Goal: Task Accomplishment & Management: Manage account settings

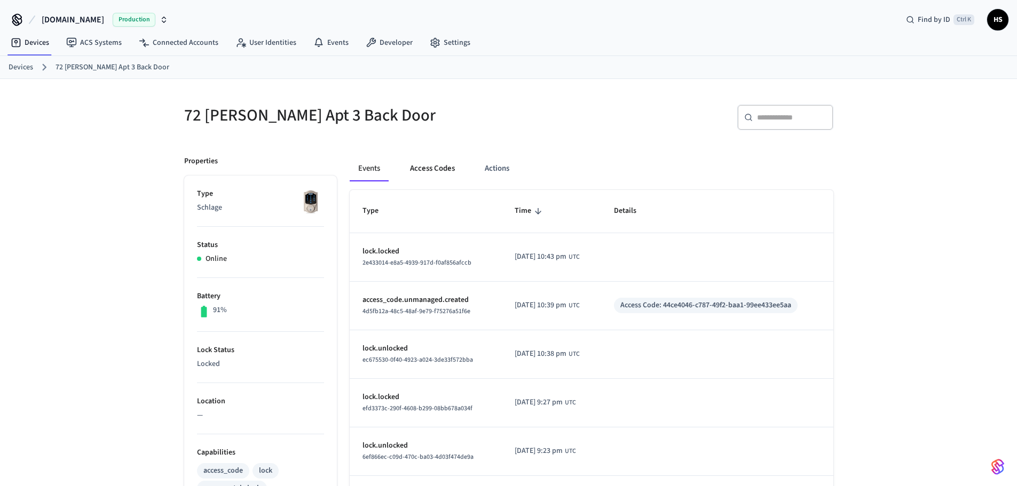
click at [431, 164] on button "Access Codes" at bounding box center [432, 169] width 62 height 26
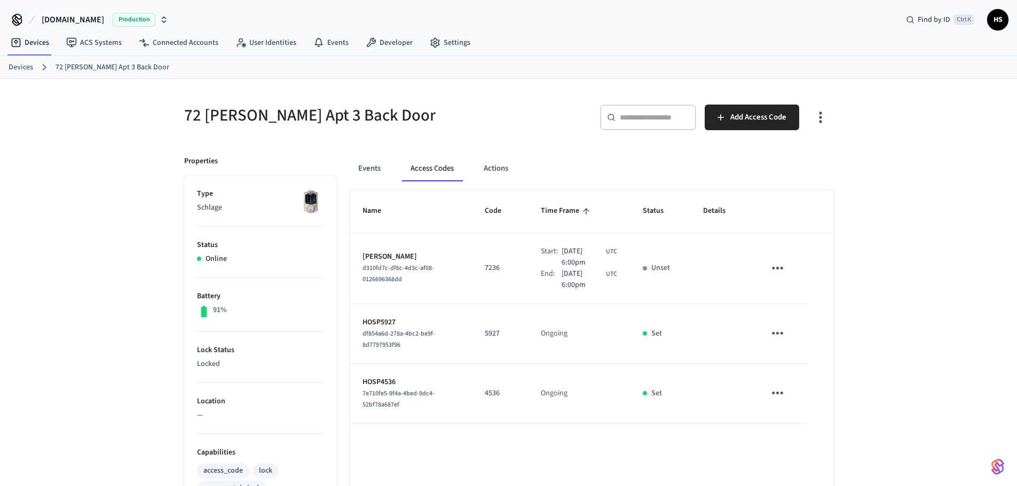
drag, startPoint x: 839, startPoint y: 118, endPoint x: 816, endPoint y: 137, distance: 29.9
click at [835, 123] on div "72 Clark Apt 3 Back Door ​ ​ Add Access Code Properties Type Schlage Status Onl…" at bounding box center [509, 436] width 666 height 689
click at [818, 129] on button "button" at bounding box center [820, 117] width 25 height 43
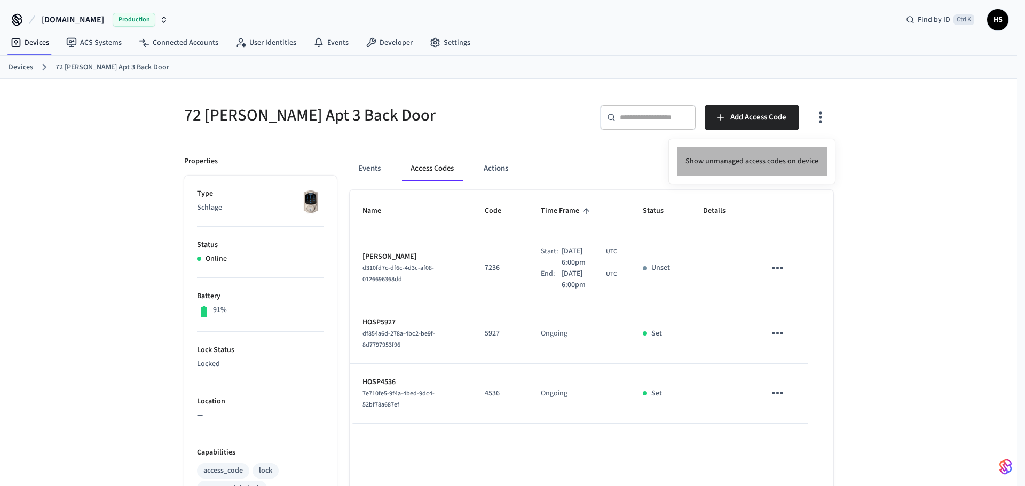
click at [774, 164] on li "Show unmanaged access codes on device" at bounding box center [752, 161] width 150 height 28
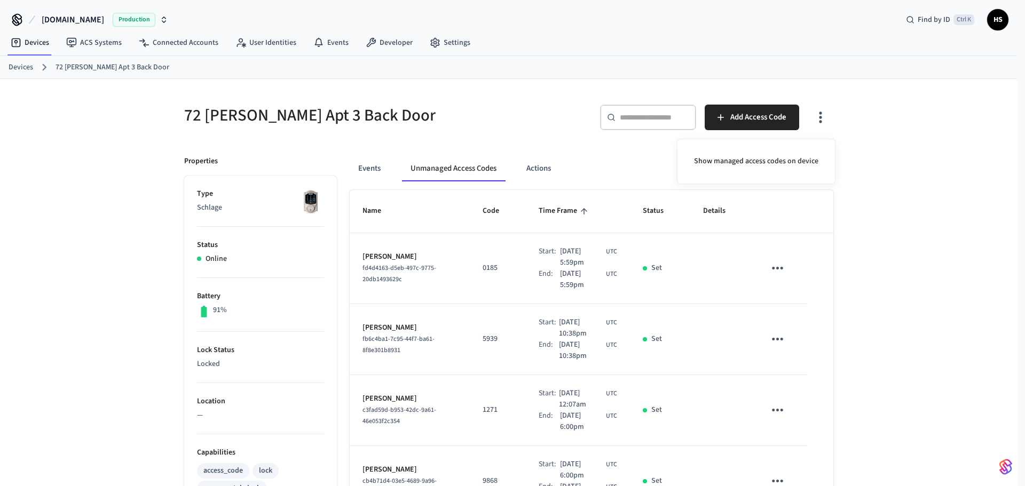
click at [549, 337] on div at bounding box center [512, 243] width 1025 height 486
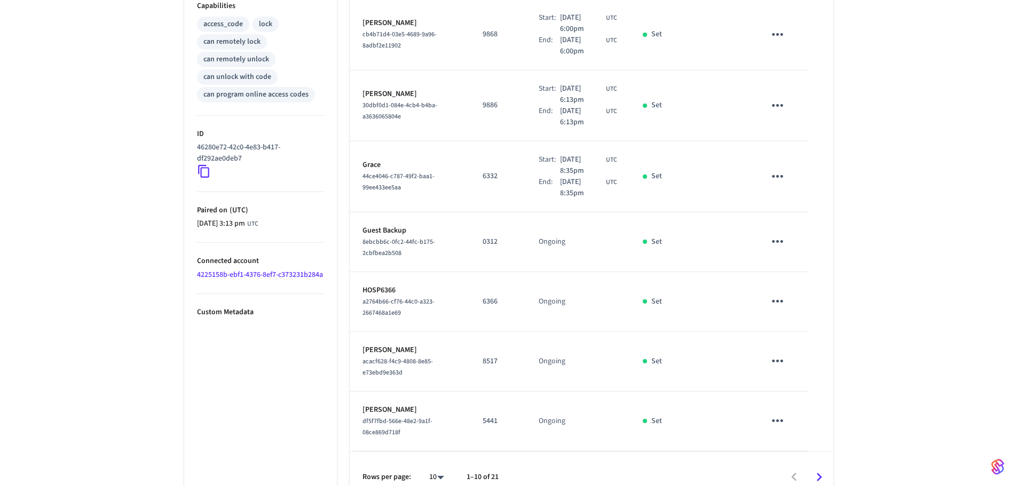
scroll to position [464, 0]
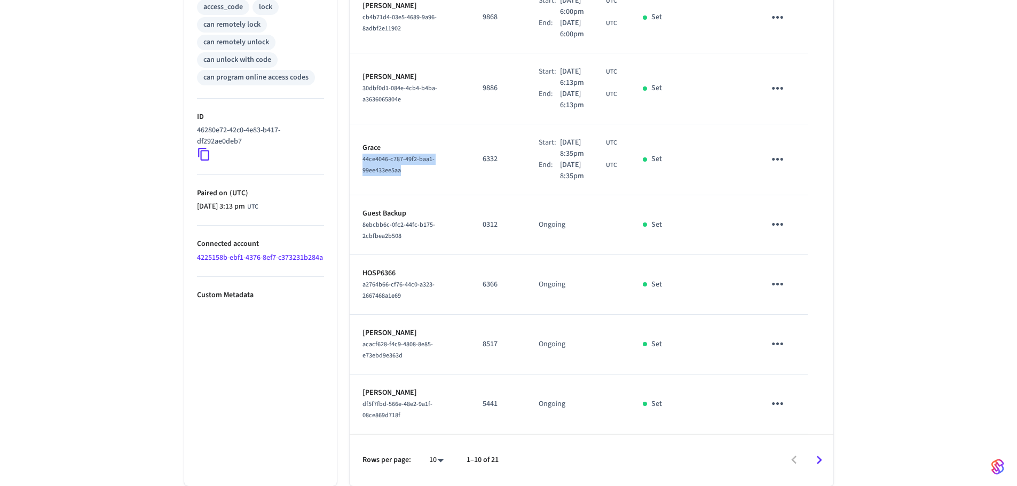
drag, startPoint x: 425, startPoint y: 182, endPoint x: 356, endPoint y: 164, distance: 71.5
click at [356, 164] on td "Grace 44ce4046-c787-49f2-baa1-99ee433ee5aa" at bounding box center [410, 159] width 120 height 71
copy span "44ce4046-c787-49f2-baa1-99ee433ee5aa"
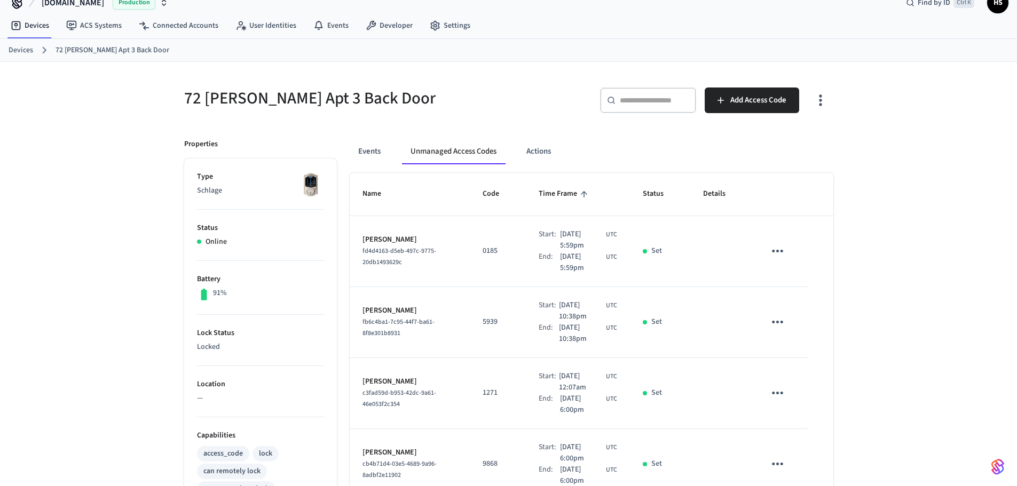
scroll to position [0, 0]
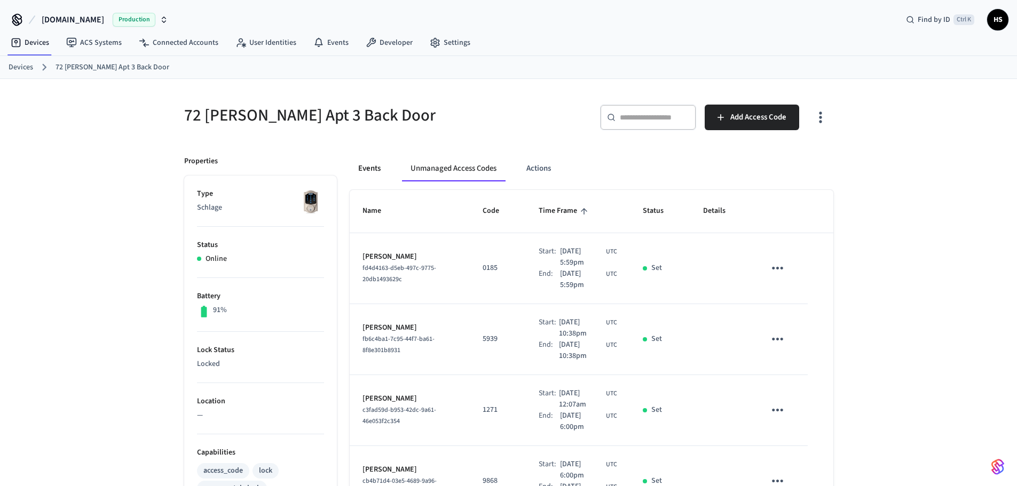
drag, startPoint x: 365, startPoint y: 171, endPoint x: 370, endPoint y: 173, distance: 5.6
click at [366, 174] on button "Events" at bounding box center [370, 169] width 40 height 26
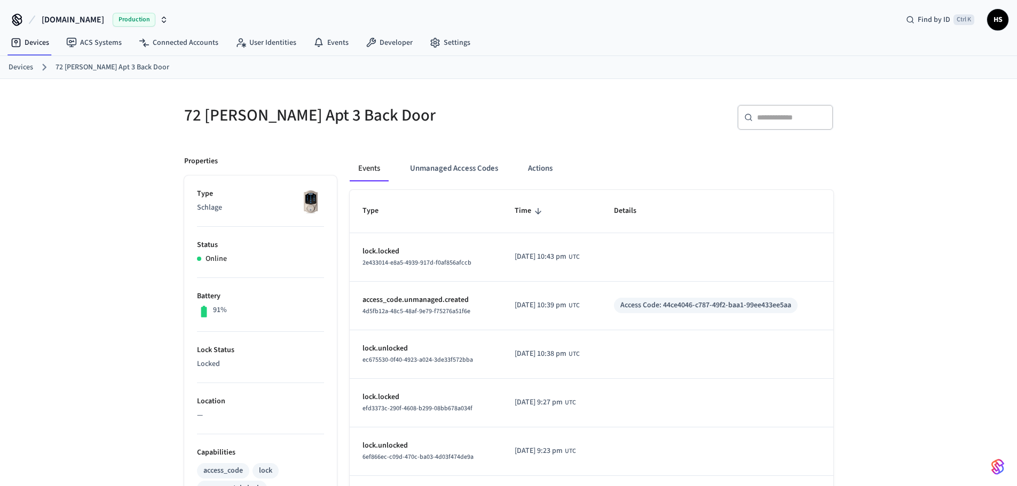
click at [778, 112] on div "​ ​" at bounding box center [785, 118] width 96 height 26
paste input "**********"
type input "**********"
click at [454, 168] on button "Unmanaged Access Codes" at bounding box center [453, 169] width 105 height 26
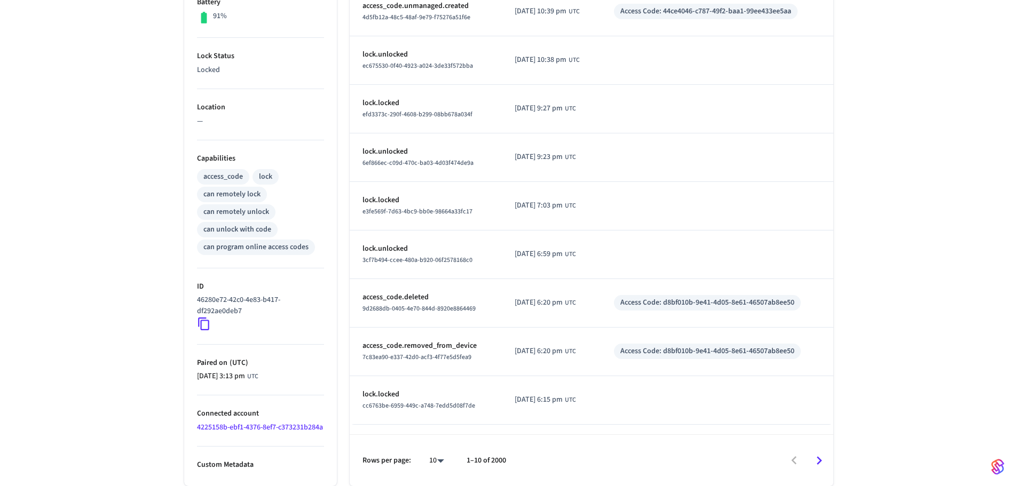
scroll to position [305, 0]
click at [214, 429] on link "4225158b-ebf1-4376-8ef7-c373231b284a" at bounding box center [260, 427] width 126 height 11
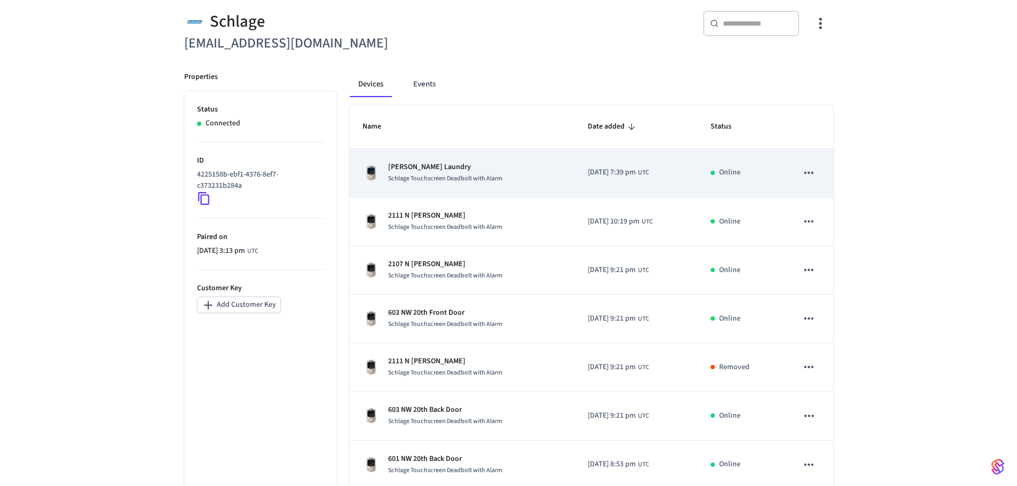
scroll to position [81, 0]
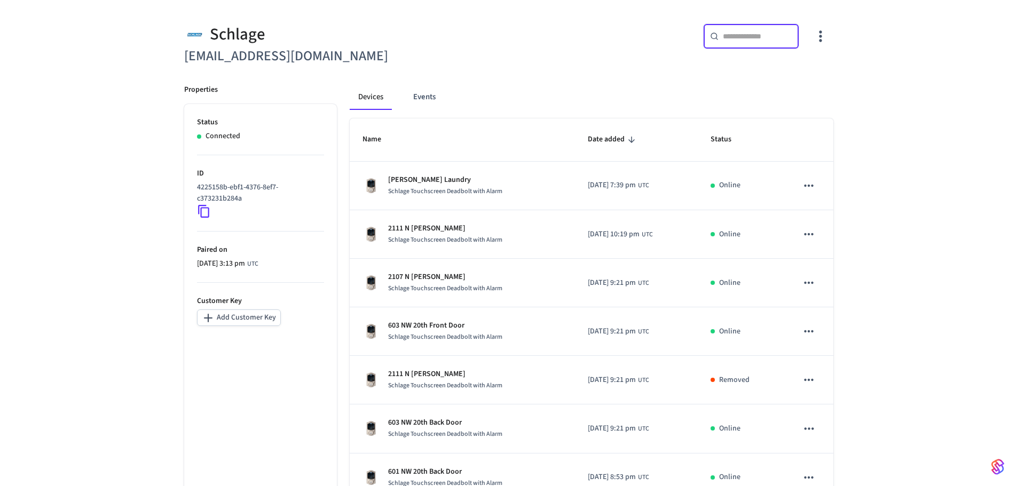
click at [740, 34] on input "text" at bounding box center [757, 36] width 69 height 11
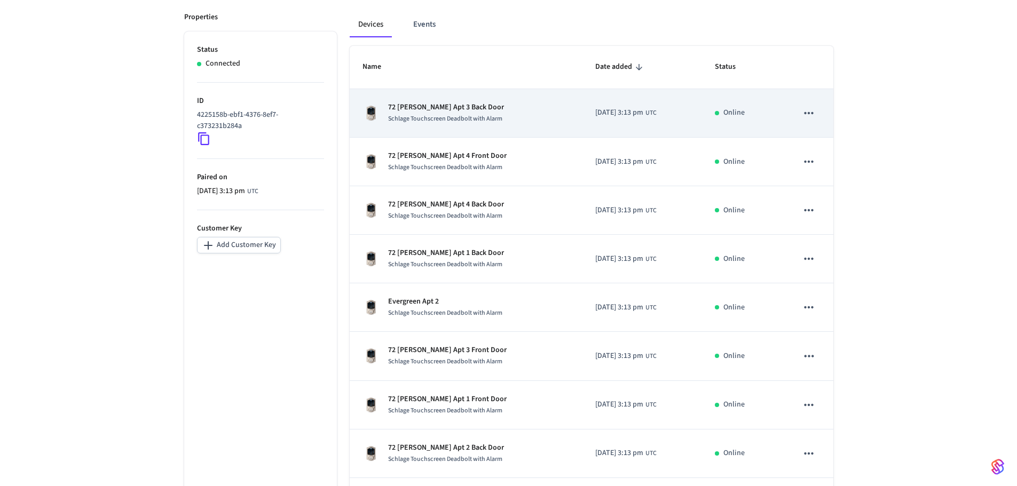
scroll to position [241, 0]
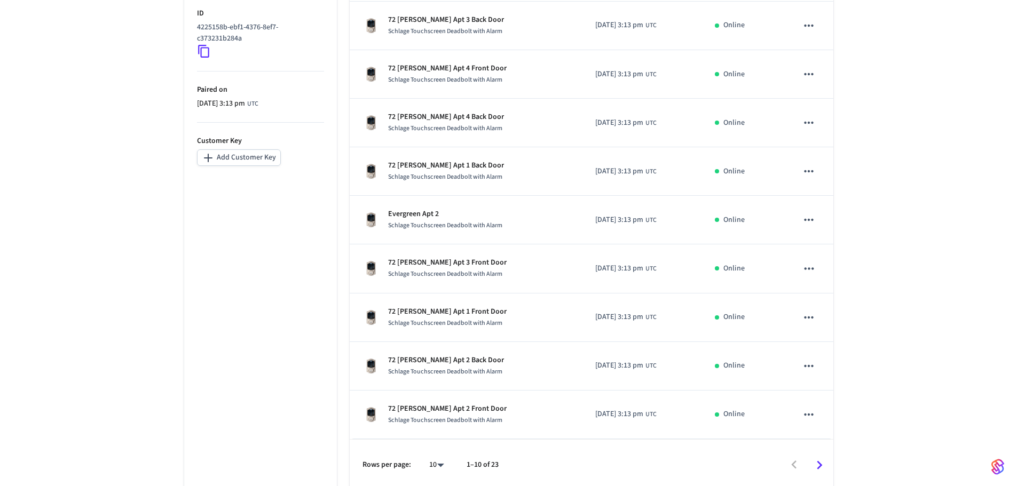
type input "**"
click at [435, 467] on body "[DOMAIN_NAME] Production Find by ID Ctrl K HS Devices ACS Systems Connected Acc…" at bounding box center [512, 125] width 1025 height 732
click at [435, 466] on li "All" at bounding box center [432, 455] width 28 height 28
type input "**"
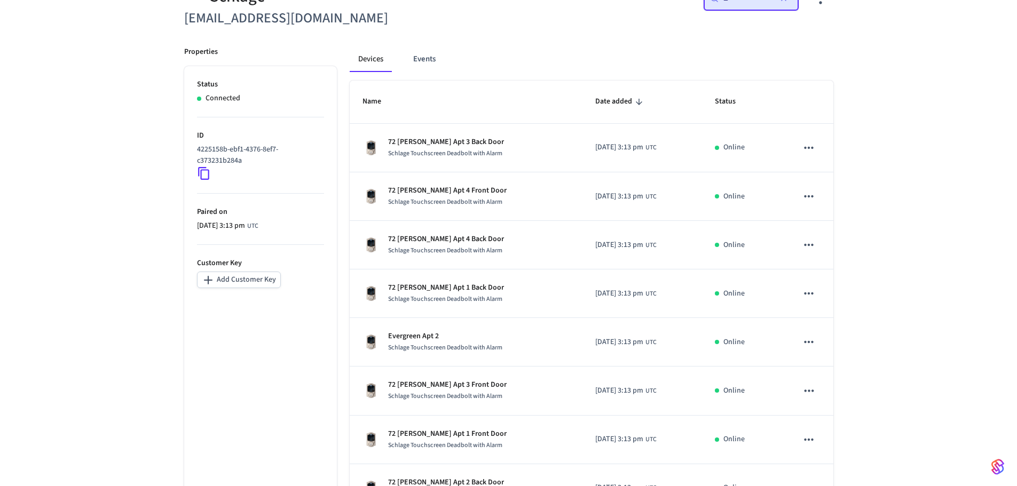
scroll to position [86, 0]
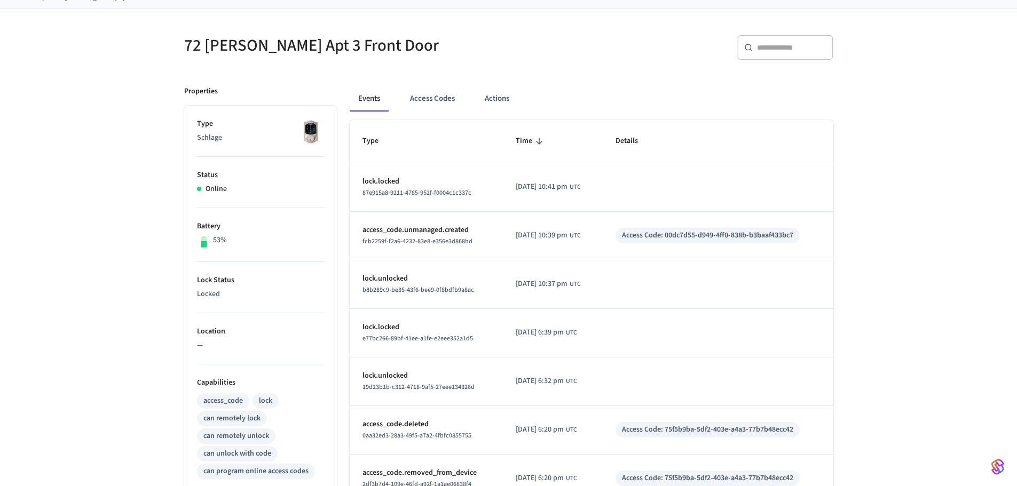
scroll to position [53, 0]
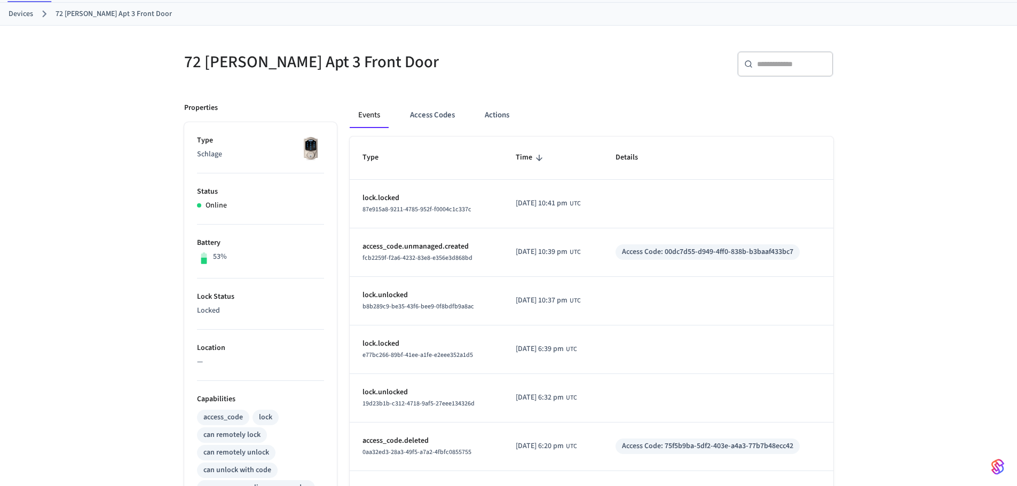
click at [424, 133] on div "Events Access Codes Actions" at bounding box center [592, 120] width 484 height 34
click at [432, 125] on button "Access Codes" at bounding box center [432, 116] width 62 height 26
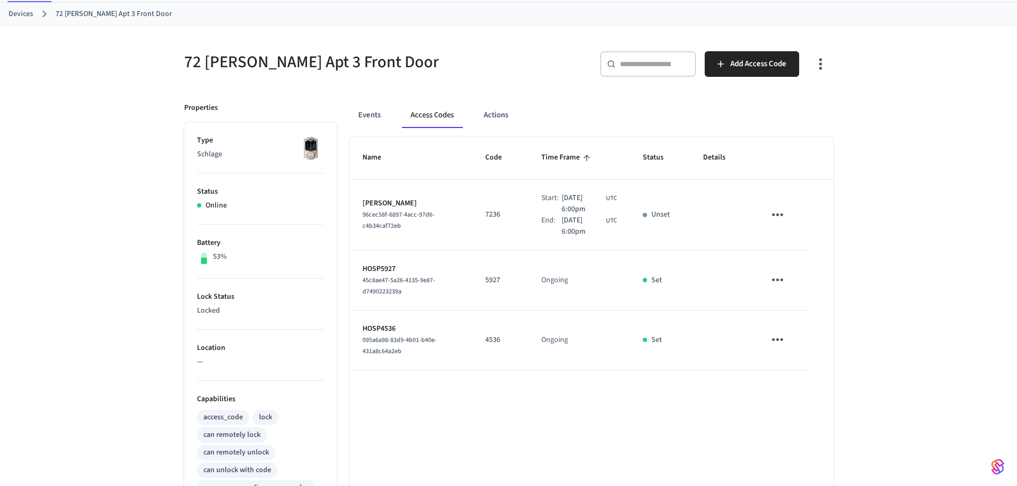
click at [822, 67] on icon "button" at bounding box center [820, 64] width 17 height 17
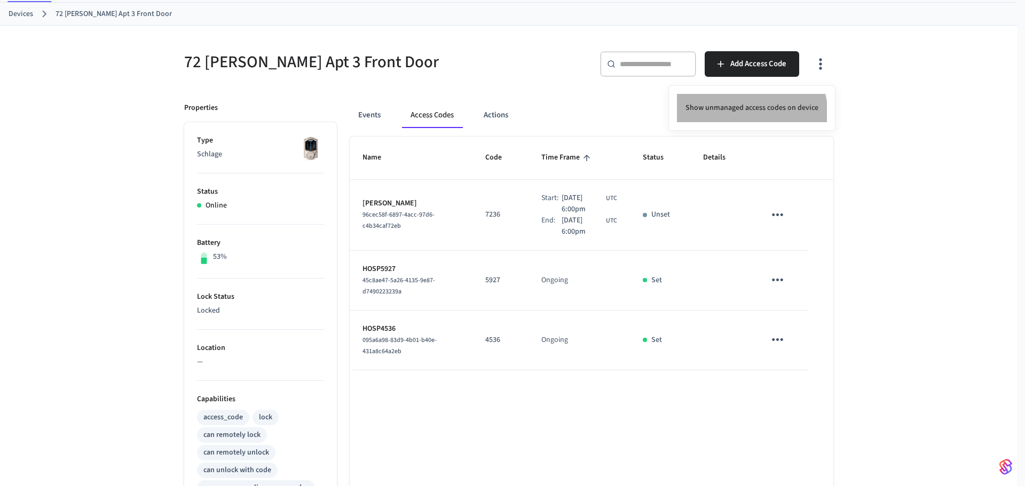
click at [749, 115] on li "Show unmanaged access codes on device" at bounding box center [752, 108] width 150 height 28
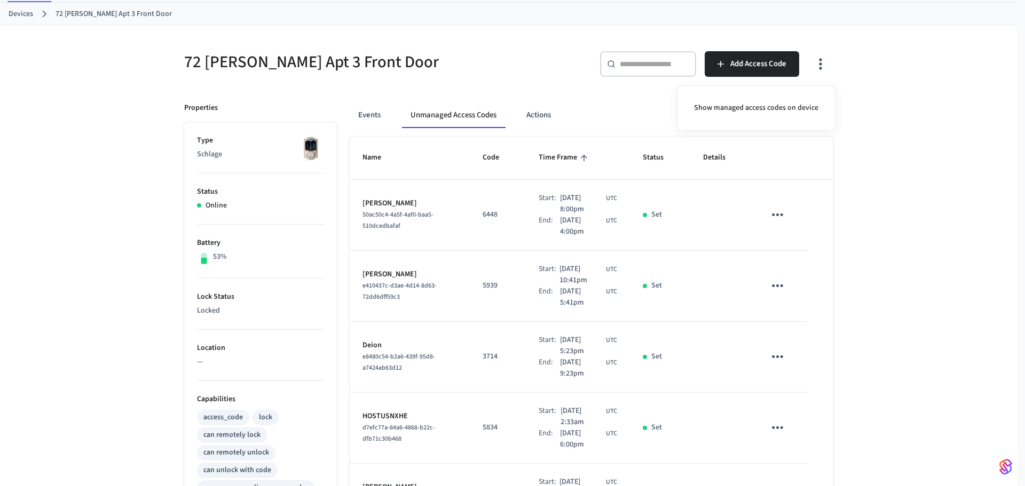
click at [657, 284] on div at bounding box center [512, 243] width 1025 height 486
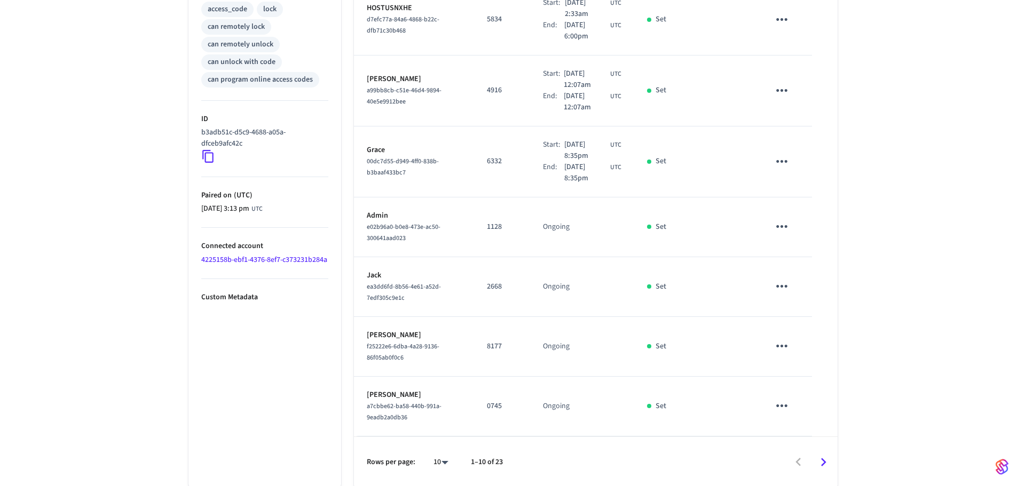
scroll to position [464, 0]
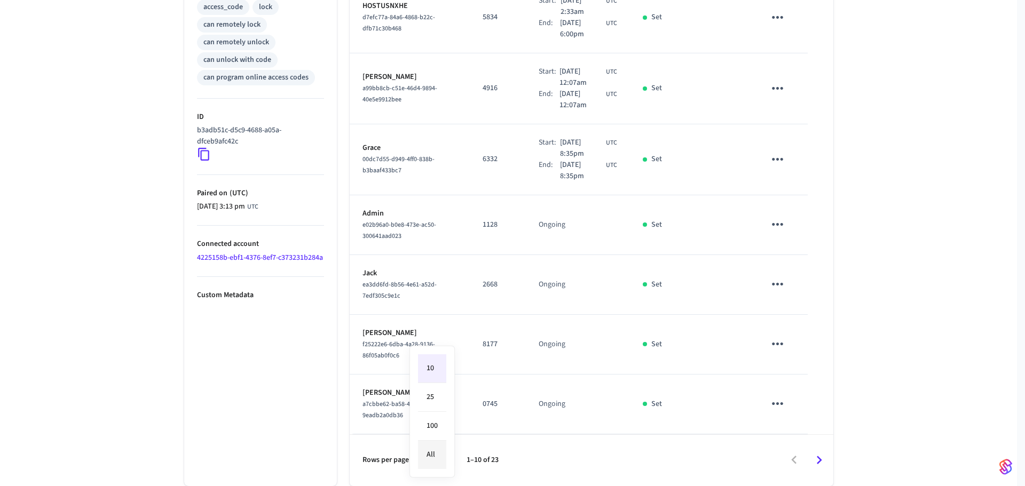
click at [434, 464] on body "Hospitable.com Production Find by ID Ctrl K HS Devices ACS Systems Connected Ac…" at bounding box center [512, 11] width 1025 height 950
click at [430, 456] on li "All" at bounding box center [432, 455] width 28 height 28
type input "**"
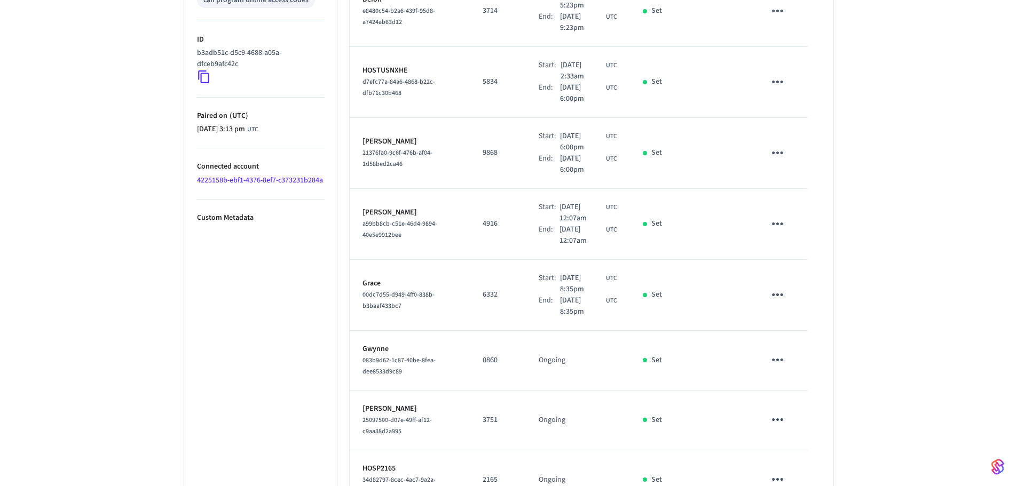
scroll to position [540, 0]
click at [937, 307] on div "72 Clark Apt 3 Front Door ​ ​ Add Access Code Properties Type Schlage Status On…" at bounding box center [508, 380] width 1017 height 1682
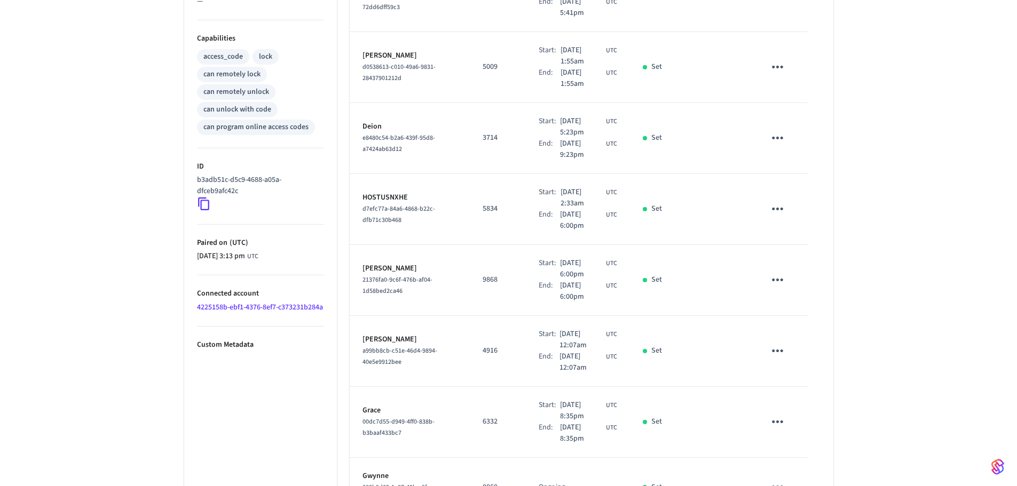
scroll to position [587, 0]
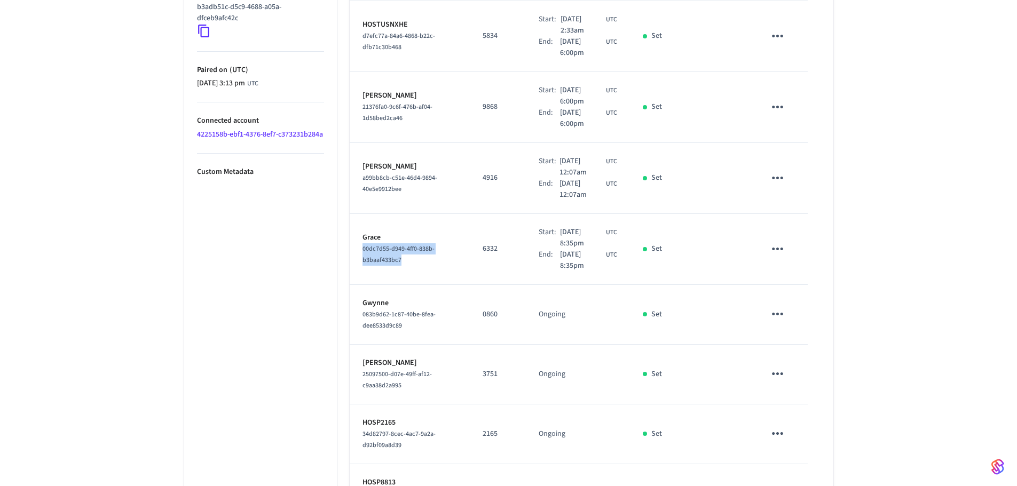
drag, startPoint x: 396, startPoint y: 266, endPoint x: 355, endPoint y: 253, distance: 43.1
click at [355, 253] on td "Grace 00dc7d55-d949-4ff0-838b-b3baaf433bc7" at bounding box center [410, 249] width 121 height 71
copy span "00dc7d55-d949-4ff0-838b-b3baaf433bc7"
click at [484, 174] on p "4916" at bounding box center [498, 177] width 30 height 11
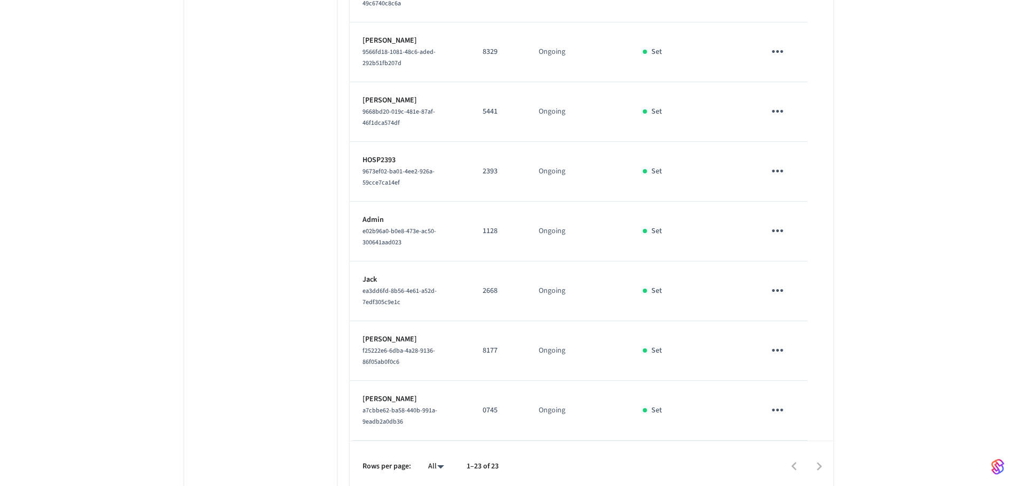
scroll to position [1275, 0]
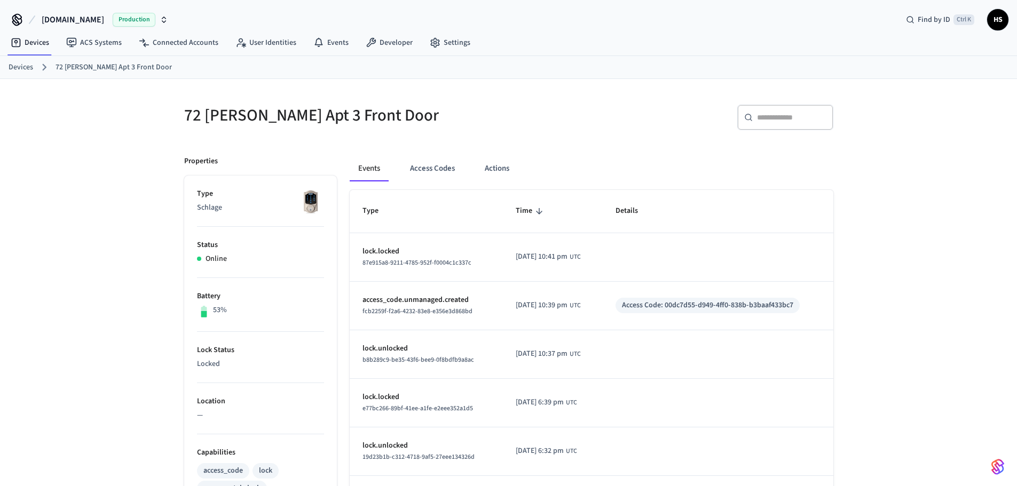
click at [803, 108] on div "​ ​" at bounding box center [785, 118] width 96 height 26
paste input "**********"
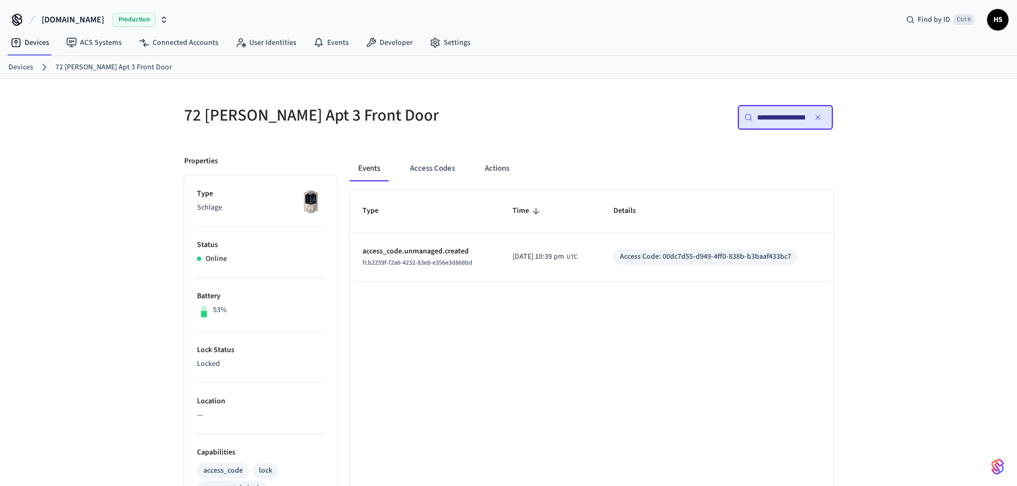
scroll to position [0, 80]
type input "**********"
